Goal: Transaction & Acquisition: Download file/media

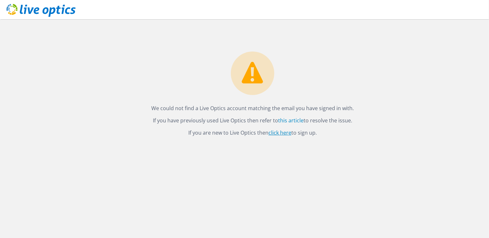
click at [280, 133] on link "click here" at bounding box center [279, 132] width 23 height 7
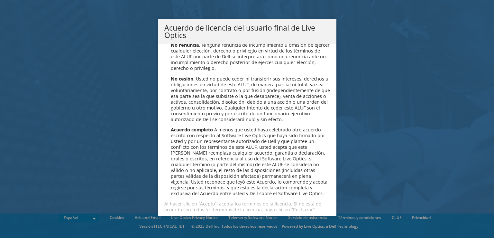
scroll to position [2757, 0]
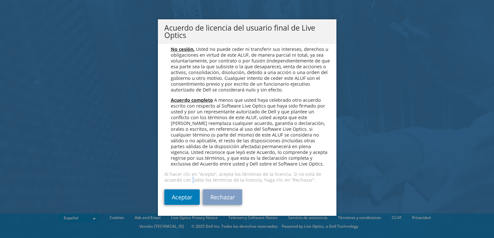
click at [189, 184] on div "Lea el siguiente Contrato de licencia. Debe aceptar los términos de este contra…" at bounding box center [247, 130] width 179 height 172
click at [187, 192] on link "Aceptar" at bounding box center [181, 196] width 35 height 15
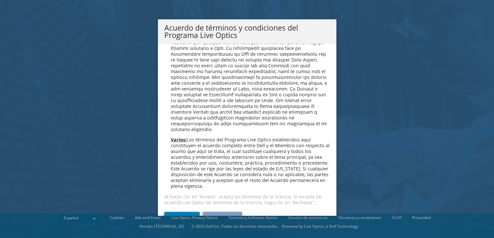
scroll to position [548, 0]
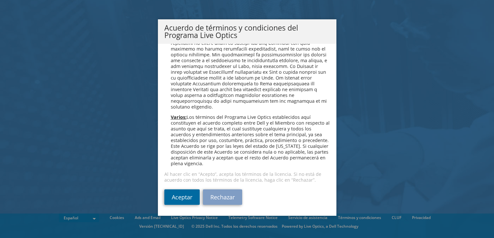
click at [172, 201] on link "Aceptar" at bounding box center [181, 196] width 35 height 15
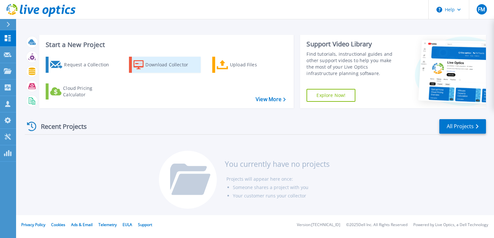
click at [167, 66] on div "Download Collector" at bounding box center [170, 64] width 51 height 13
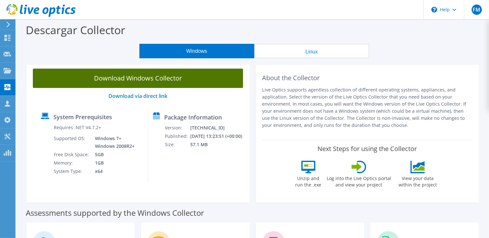
click at [164, 79] on link "Download Windows Collector" at bounding box center [138, 78] width 210 height 19
